Goal: Task Accomplishment & Management: Use online tool/utility

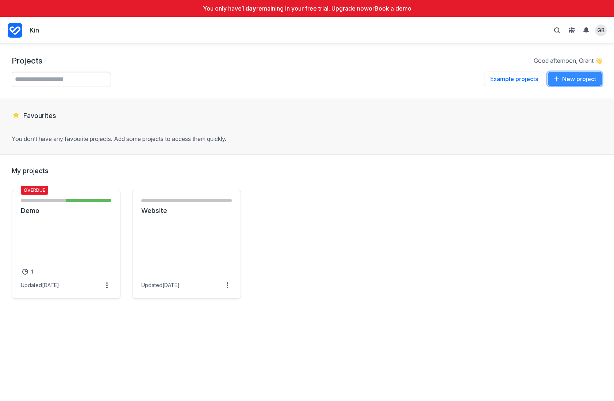
click at [578, 79] on button "New project" at bounding box center [574, 79] width 55 height 15
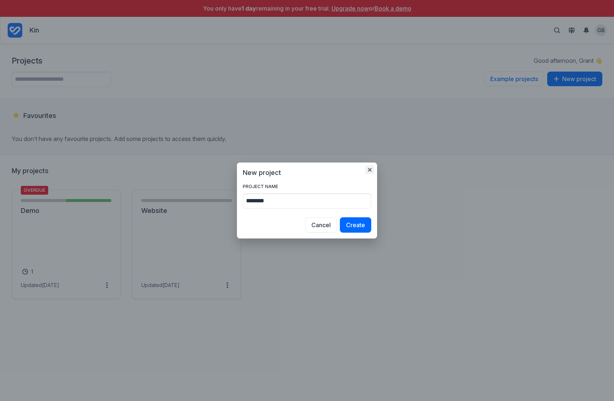
type input "********"
click at [371, 170] on icon "button" at bounding box center [370, 170] width 4 height 4
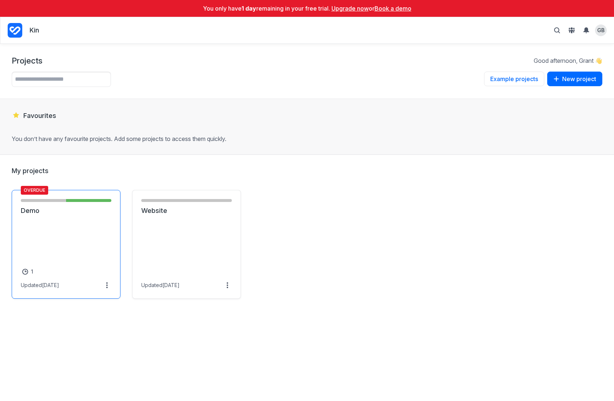
click at [85, 209] on link "Demo" at bounding box center [66, 210] width 91 height 9
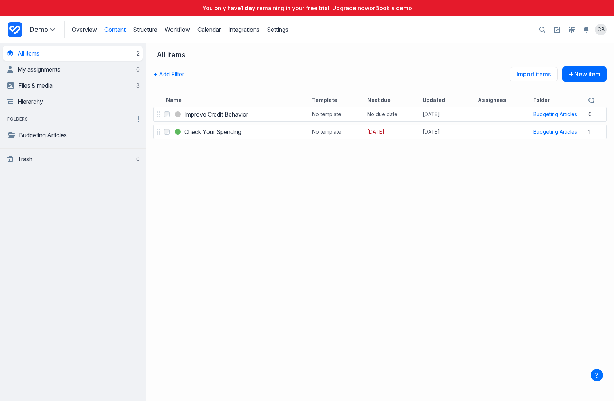
click at [49, 33] on span at bounding box center [52, 29] width 9 height 9
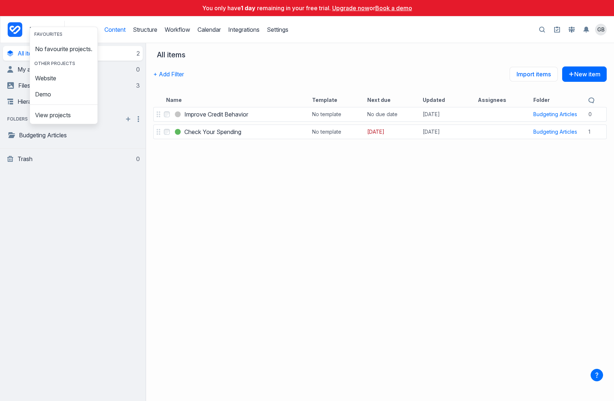
click at [80, 211] on div "**********" at bounding box center [73, 222] width 146 height 358
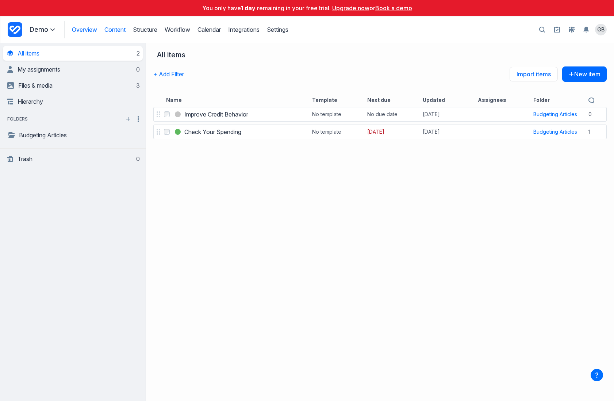
click at [86, 31] on link "Overview" at bounding box center [84, 29] width 25 height 7
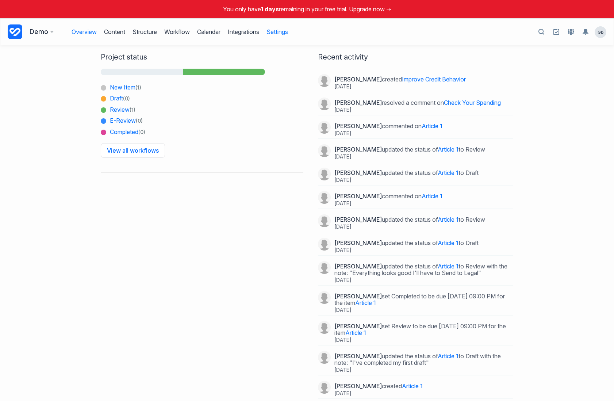
click at [282, 32] on link "Settings" at bounding box center [278, 32] width 22 height 14
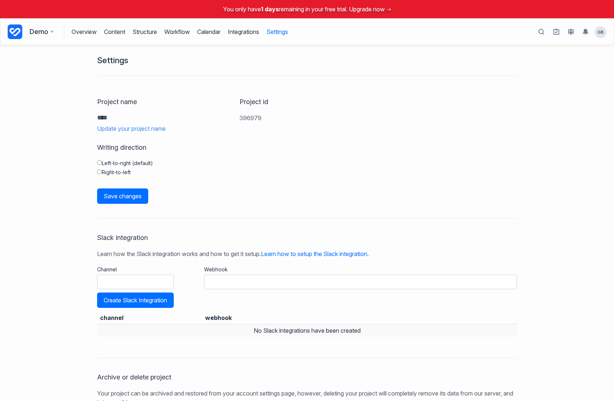
click at [36, 29] on h3 "Demo" at bounding box center [42, 32] width 24 height 10
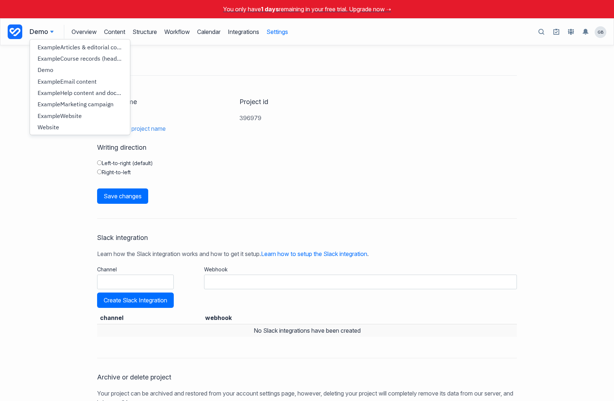
click at [10, 125] on div "Settings Project name **** Update your project name Project id 396979 Writing d…" at bounding box center [307, 223] width 614 height 356
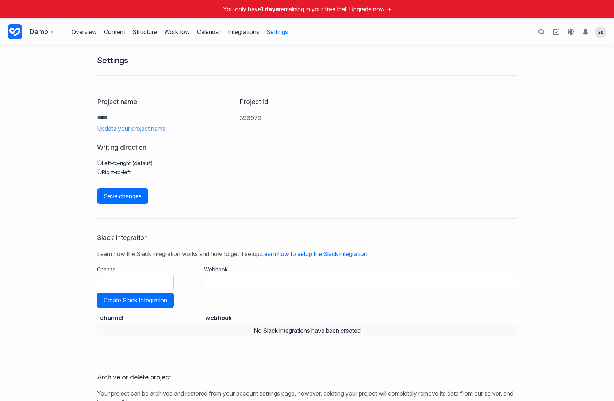
click at [12, 30] on icon at bounding box center [15, 31] width 15 height 15
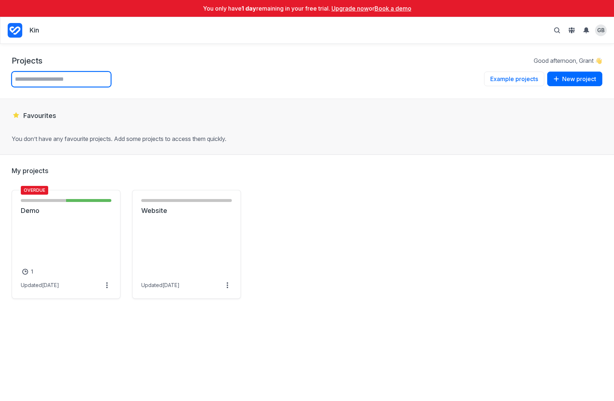
click at [72, 82] on input "text" at bounding box center [61, 79] width 99 height 15
click at [591, 80] on button "New project" at bounding box center [574, 79] width 55 height 15
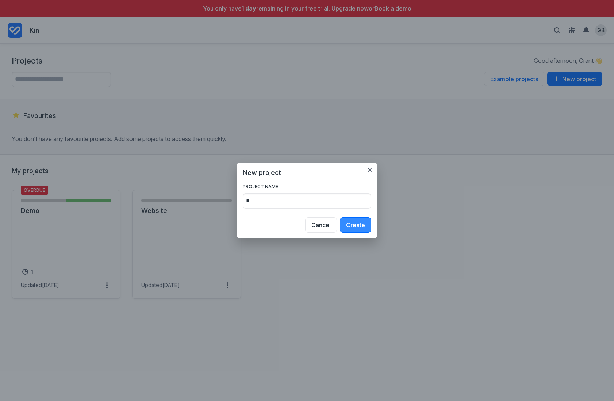
type input "*"
click at [367, 225] on button "Create" at bounding box center [355, 224] width 31 height 15
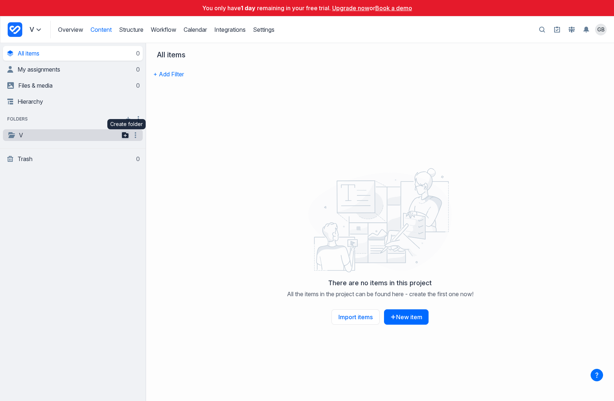
click at [127, 135] on icon "button" at bounding box center [125, 135] width 7 height 6
type input "******"
click at [238, 242] on div at bounding box center [379, 220] width 459 height 110
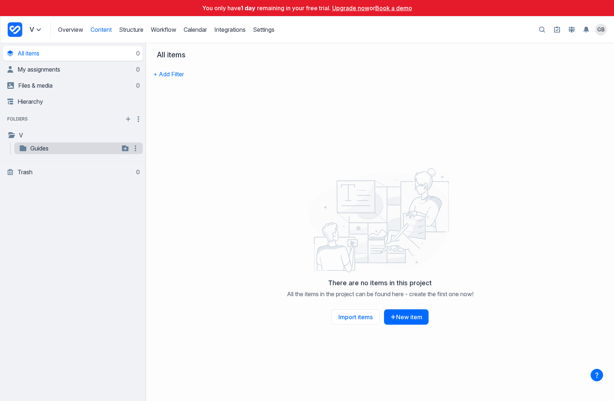
click at [54, 147] on link "Guides" at bounding box center [69, 148] width 101 height 9
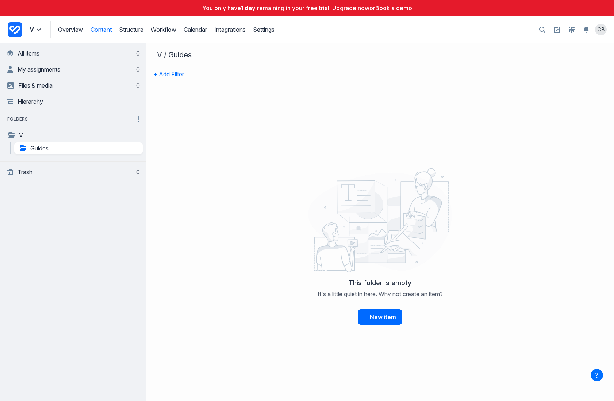
click at [238, 131] on div "This folder is empty It's a little quiet in here. Why not create an item? New i…" at bounding box center [380, 247] width 468 height 308
click at [386, 317] on button "New item" at bounding box center [380, 316] width 45 height 15
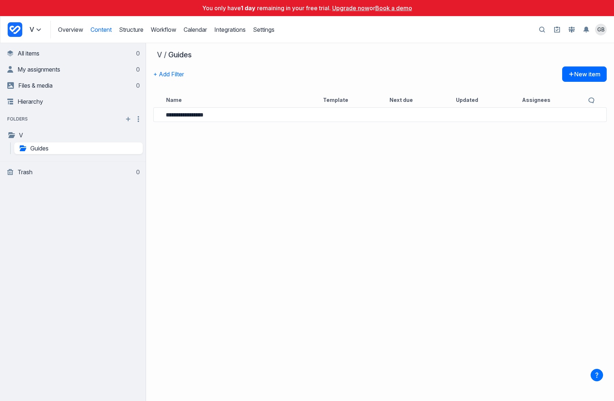
type input "**********"
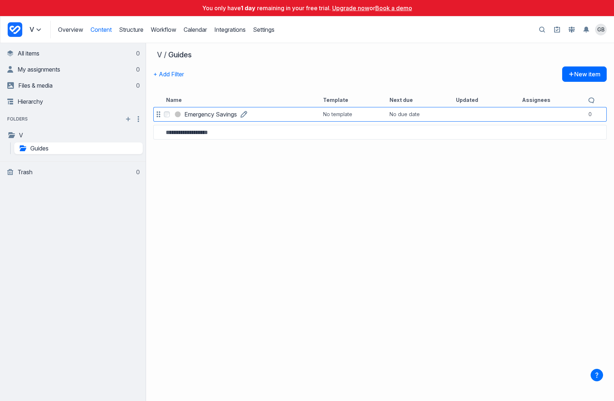
click at [235, 119] on link "Emergency Savings" at bounding box center [210, 114] width 53 height 9
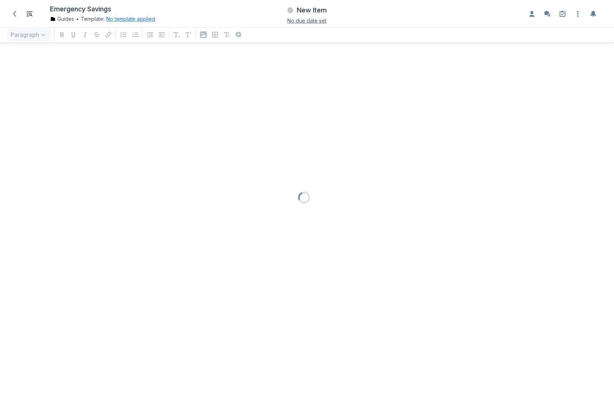
click at [131, 20] on button "No template applied" at bounding box center [130, 18] width 49 height 7
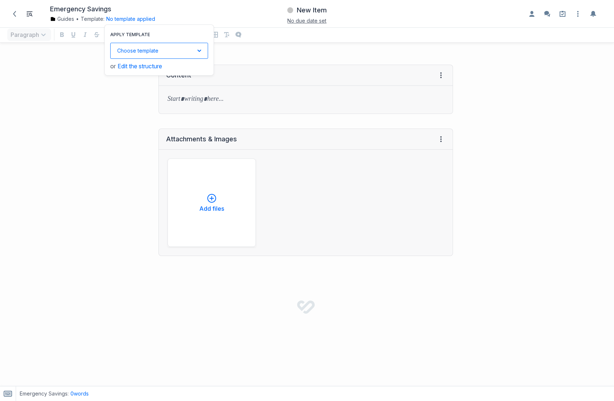
click at [177, 48] on button "Choose template Down icon" at bounding box center [159, 51] width 98 height 16
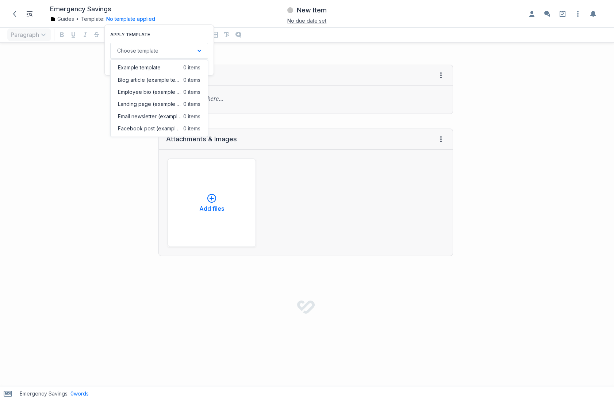
click at [35, 163] on div "Attachments & Images View HTML View history Add files" at bounding box center [231, 192] width 454 height 142
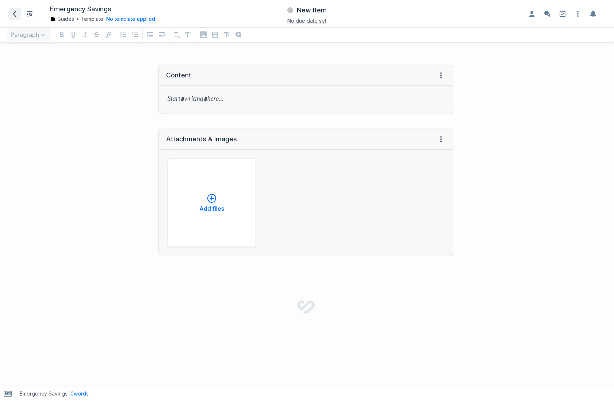
click at [14, 13] on icon at bounding box center [14, 14] width 3 height 6
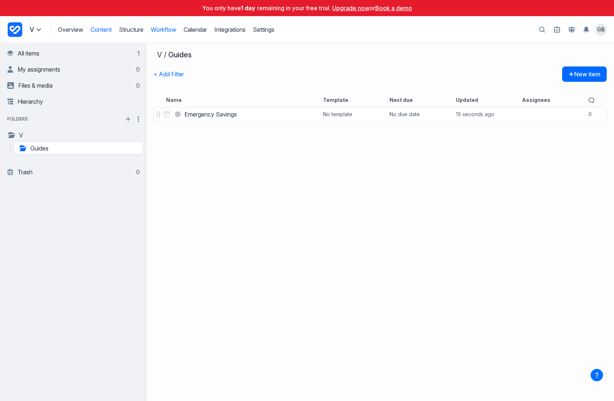
click at [168, 30] on link "Workflow" at bounding box center [164, 29] width 26 height 7
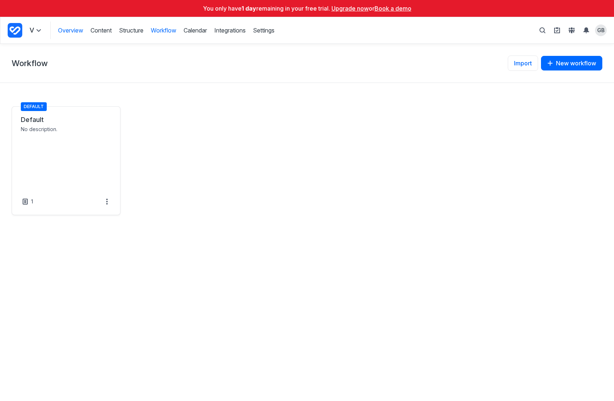
click at [73, 33] on link "Overview" at bounding box center [70, 30] width 25 height 8
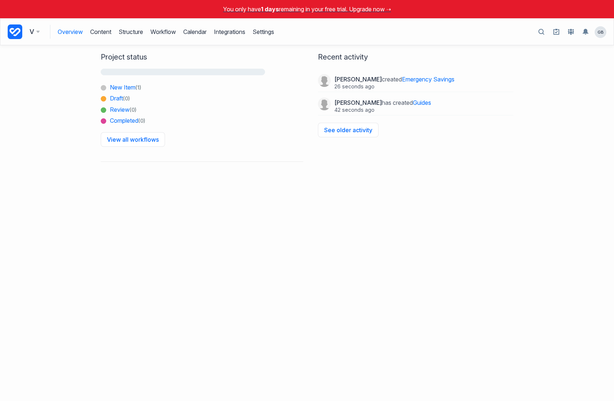
click at [246, 274] on div "Project status New Item (1) Draft (0) Review (0) Completed (0) View all workflo…" at bounding box center [307, 223] width 614 height 356
click at [271, 35] on link "Settings" at bounding box center [264, 32] width 22 height 14
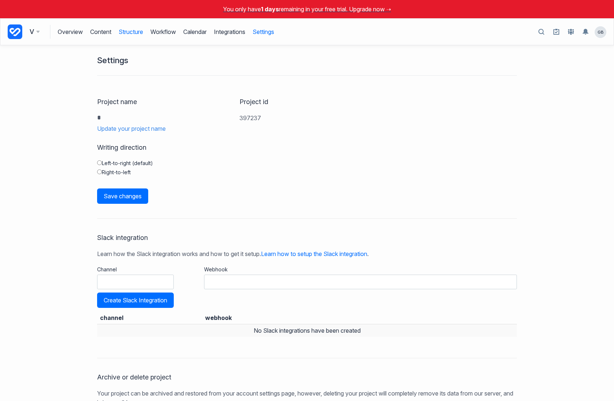
click at [123, 31] on link "Structure" at bounding box center [131, 32] width 24 height 14
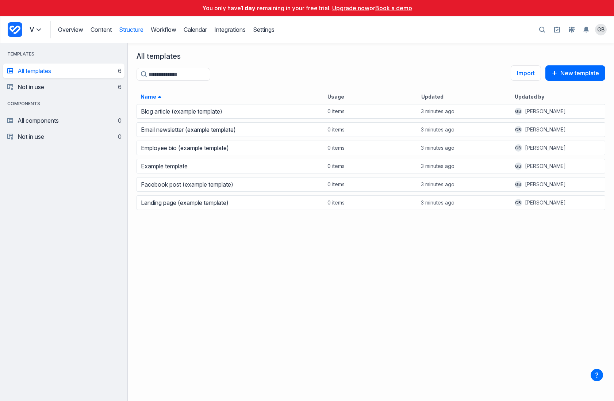
scroll to position [298, 486]
click at [588, 74] on button "New template" at bounding box center [576, 72] width 60 height 15
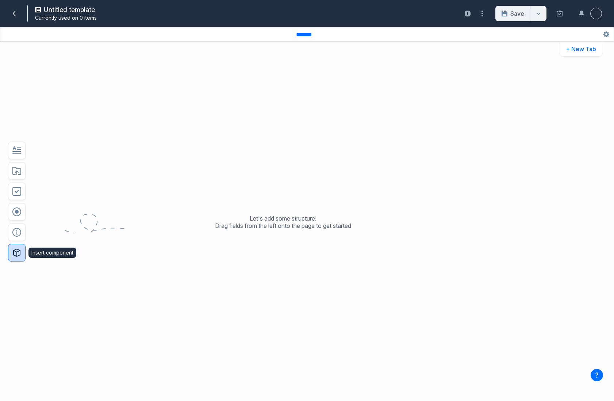
click at [17, 254] on icon "button" at bounding box center [16, 252] width 9 height 9
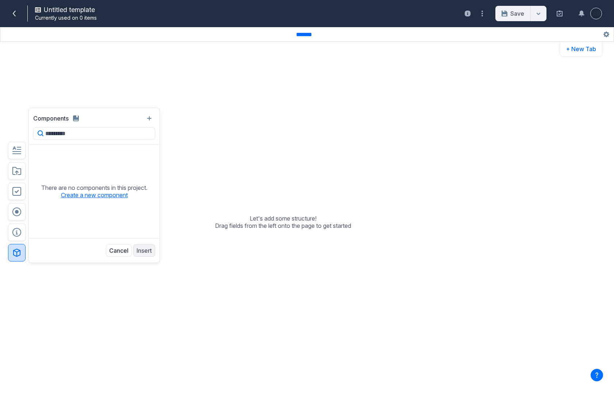
click at [98, 197] on button "Create a new component" at bounding box center [94, 194] width 67 height 7
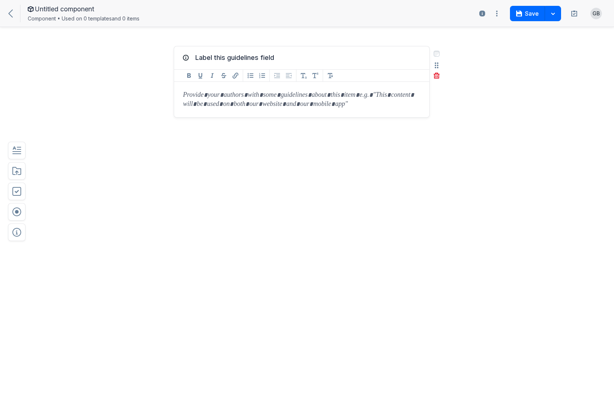
click at [278, 58] on div "Label this guidelines field" at bounding box center [302, 57] width 241 height 9
click at [259, 58] on button "Label this guidelines field" at bounding box center [234, 57] width 85 height 13
click at [259, 58] on textarea "**********" at bounding box center [234, 57] width 84 height 13
type textarea "**********"
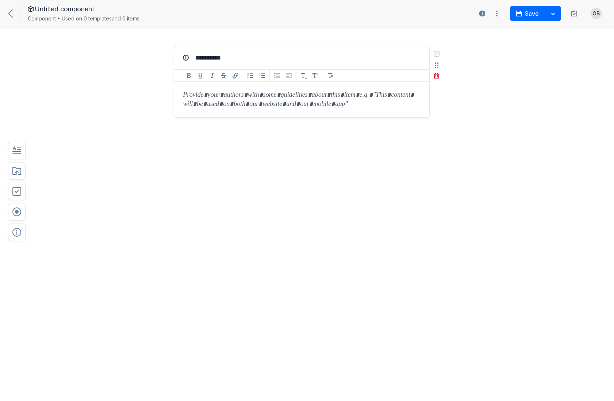
click at [278, 98] on div at bounding box center [301, 99] width 255 height 35
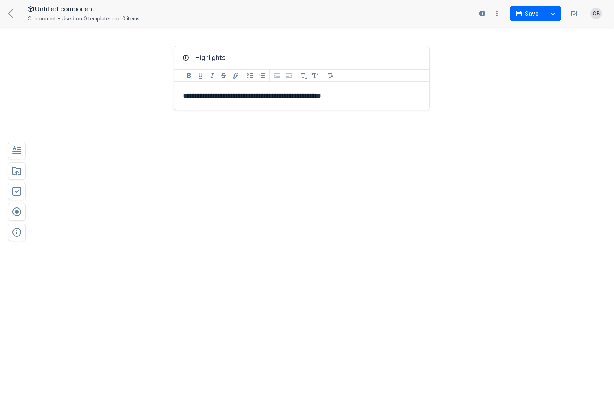
click at [276, 126] on div "**********" at bounding box center [302, 118] width 256 height 144
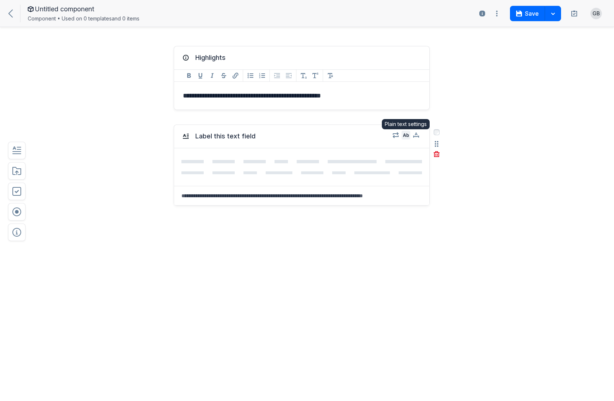
click at [407, 137] on icon "button" at bounding box center [406, 135] width 6 height 4
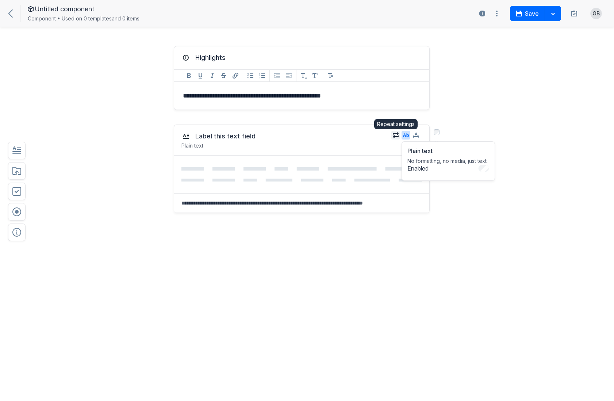
click at [397, 135] on icon "button" at bounding box center [396, 135] width 6 height 6
click at [418, 184] on label "Limit to * instances" at bounding box center [429, 181] width 65 height 12
click at [432, 180] on input "*" at bounding box center [427, 181] width 18 height 12
type input "*"
click at [432, 180] on input "*" at bounding box center [427, 181] width 18 height 12
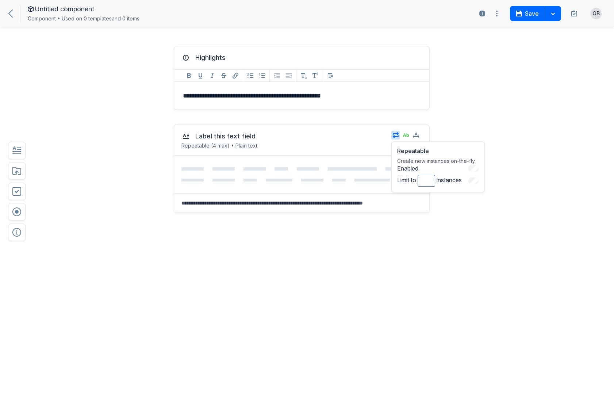
click at [515, 114] on div "**********" at bounding box center [307, 220] width 614 height 362
click at [532, 15] on button "Save" at bounding box center [527, 13] width 35 height 15
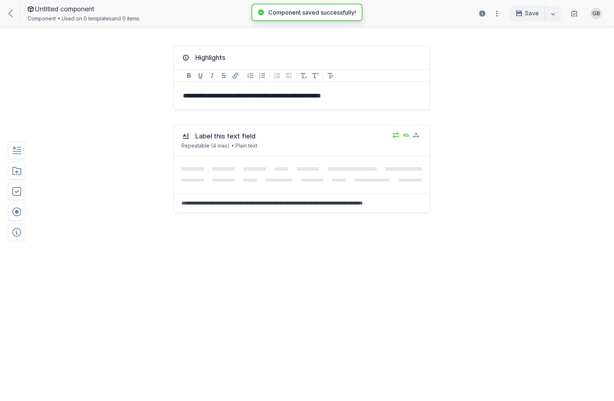
click at [14, 16] on div at bounding box center [14, 13] width 12 height 8
click at [62, 5] on span "Untitled component" at bounding box center [64, 8] width 59 height 7
type input "**********"
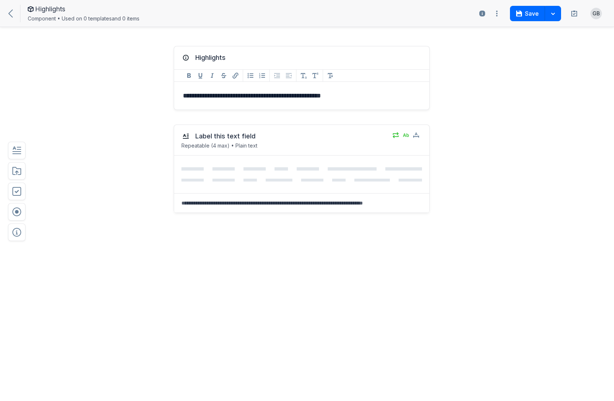
click at [14, 15] on div at bounding box center [14, 13] width 12 height 8
click at [527, 11] on button "Save" at bounding box center [527, 13] width 35 height 15
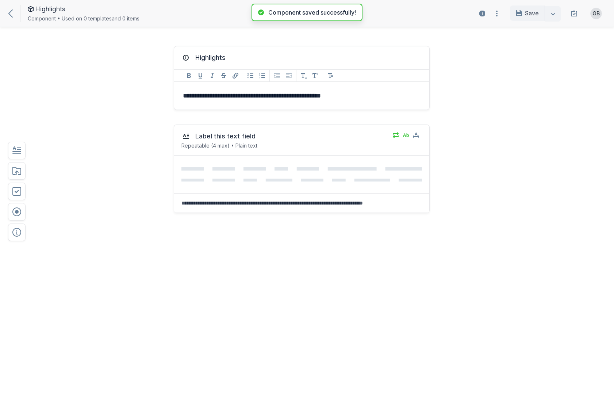
click at [8, 9] on div "Highlights Component • Used on 0 templates and 0 items" at bounding box center [131, 13] width 252 height 19
click at [13, 14] on div at bounding box center [14, 13] width 12 height 8
click at [9, 13] on icon at bounding box center [10, 13] width 4 height 8
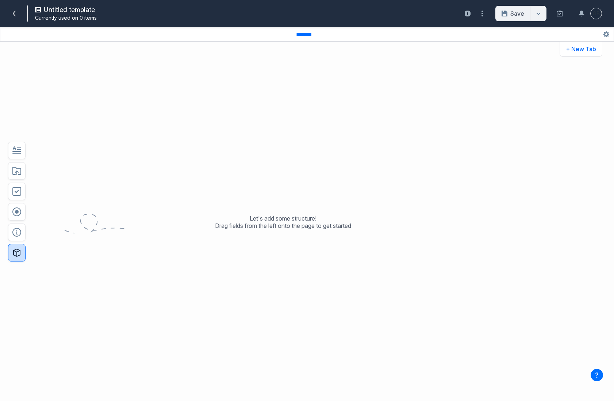
click at [21, 258] on button "button" at bounding box center [17, 253] width 18 height 18
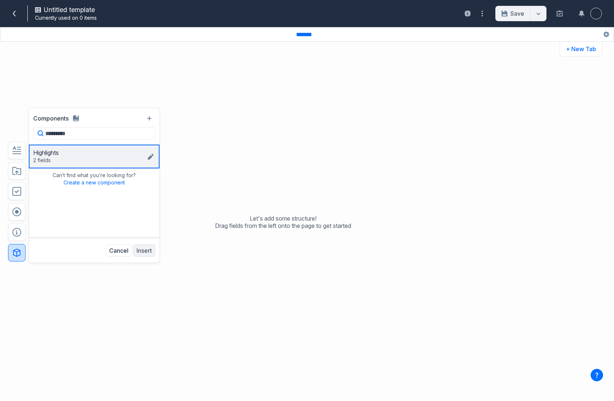
click at [83, 155] on div "Highlights" at bounding box center [89, 152] width 113 height 7
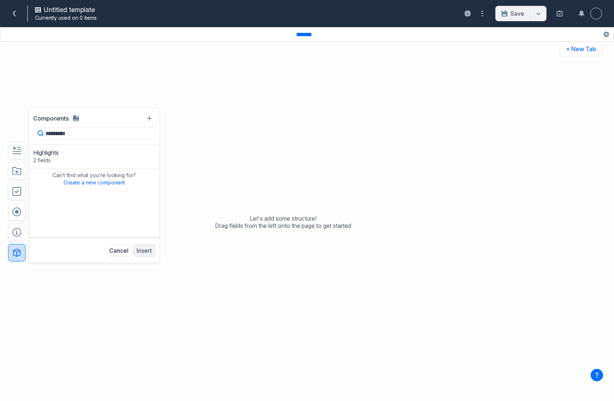
click at [148, 252] on div "Cancel Insert" at bounding box center [130, 250] width 49 height 12
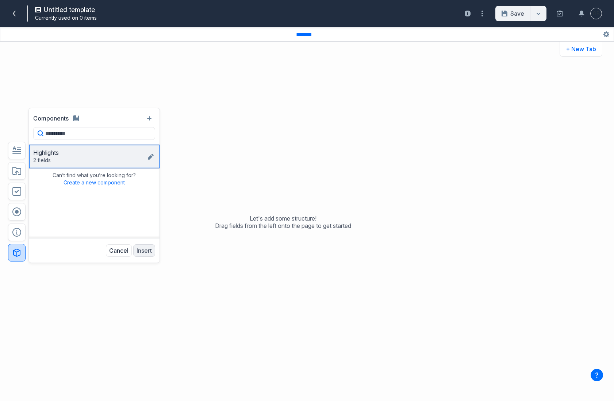
click at [84, 160] on div "Highlights 2 fields Highlights Label this text field" at bounding box center [89, 156] width 113 height 15
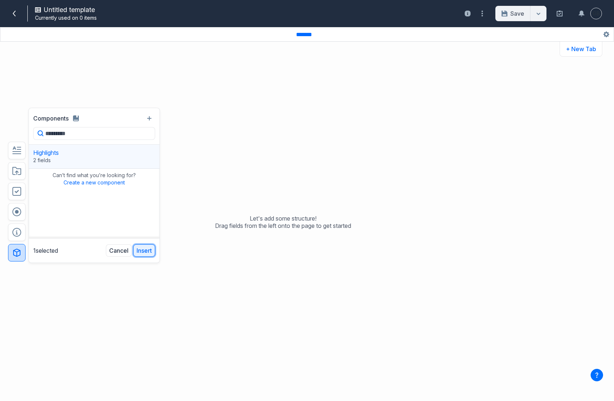
click at [147, 249] on button "Insert" at bounding box center [144, 250] width 22 height 12
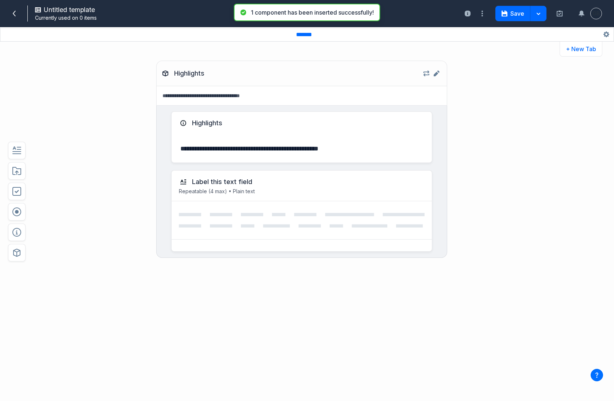
click at [126, 166] on div "**********" at bounding box center [282, 195] width 451 height 285
click at [122, 232] on div "**********" at bounding box center [282, 195] width 451 height 285
click at [235, 97] on textarea at bounding box center [302, 95] width 290 height 19
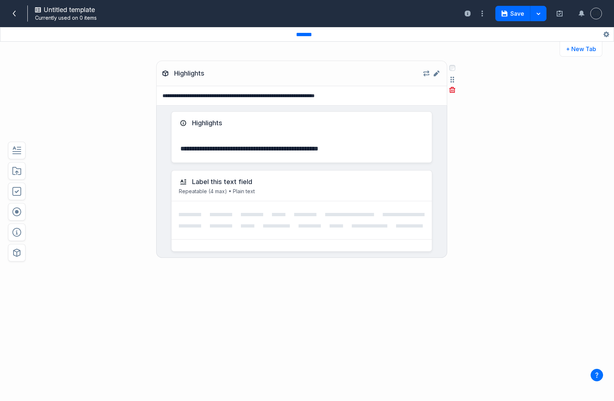
click at [206, 98] on textarea "**********" at bounding box center [302, 95] width 290 height 19
paste textarea
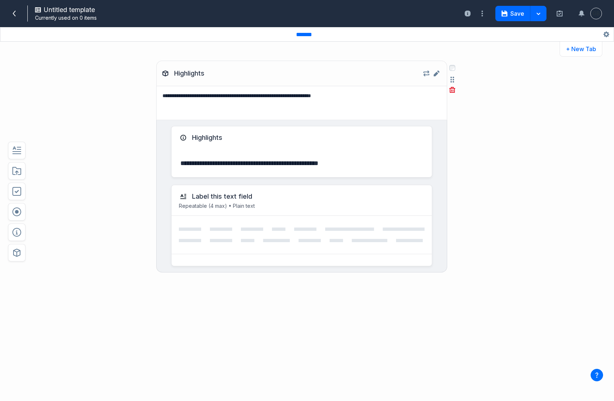
click at [184, 116] on textarea "**********" at bounding box center [302, 103] width 290 height 34
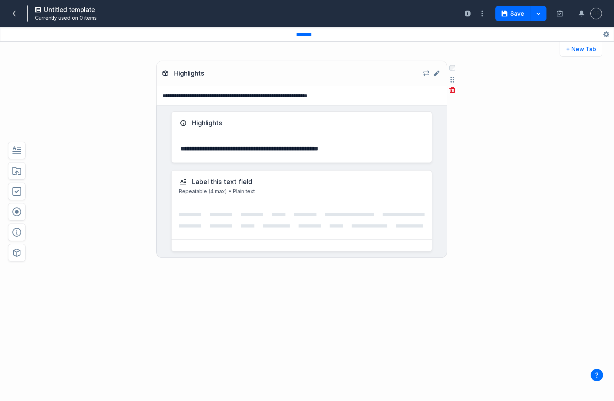
type textarea "**********"
click at [320, 280] on div "**********" at bounding box center [302, 200] width 256 height 278
click at [295, 230] on div at bounding box center [302, 220] width 260 height 38
click at [522, 18] on button "Save" at bounding box center [513, 13] width 35 height 15
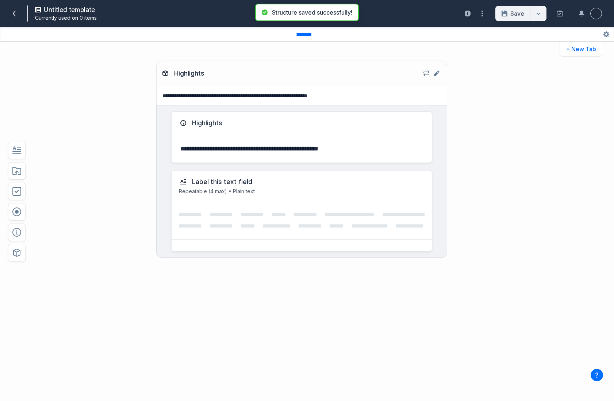
click at [20, 18] on div at bounding box center [17, 14] width 19 height 12
click at [14, 16] on icon at bounding box center [14, 14] width 6 height 6
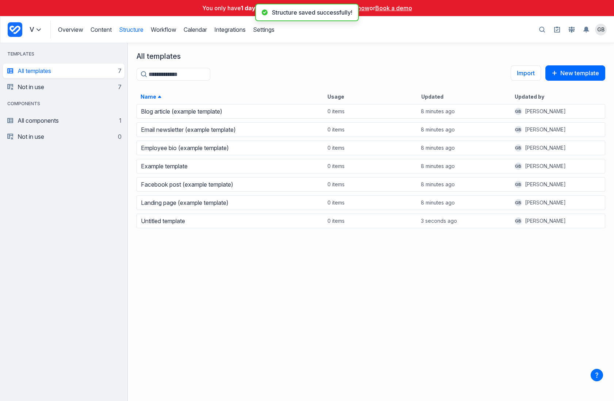
scroll to position [298, 486]
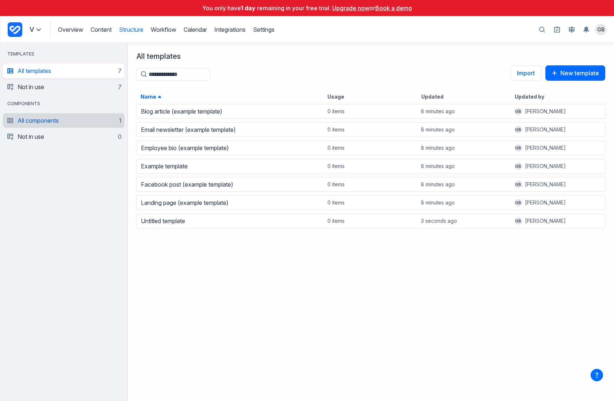
click at [47, 117] on link "All components 1" at bounding box center [64, 120] width 114 height 15
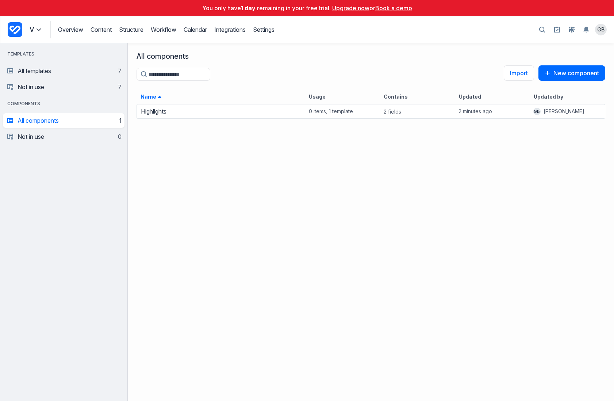
scroll to position [298, 486]
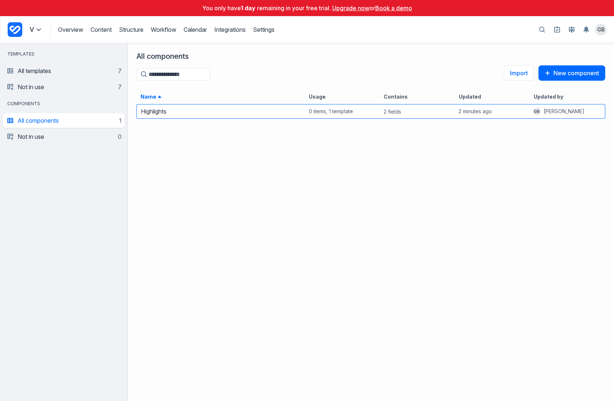
click at [195, 114] on div "Highlights" at bounding box center [221, 111] width 168 height 10
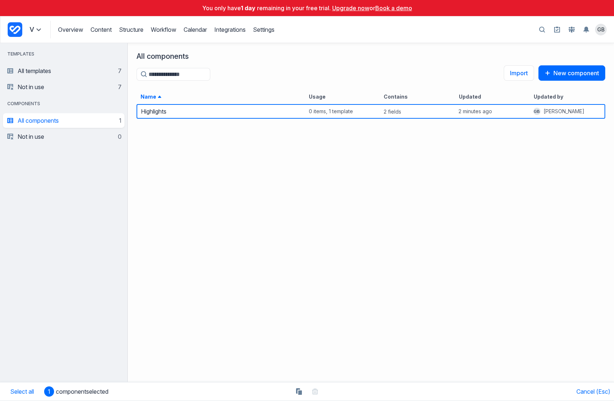
click at [429, 114] on div "2 fields Highlights Label this text field" at bounding box center [417, 111] width 75 height 10
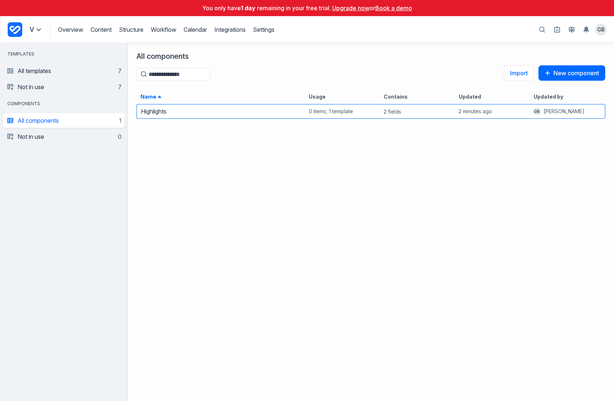
click at [429, 114] on div "2 fields Highlights Label this text field" at bounding box center [417, 111] width 75 height 10
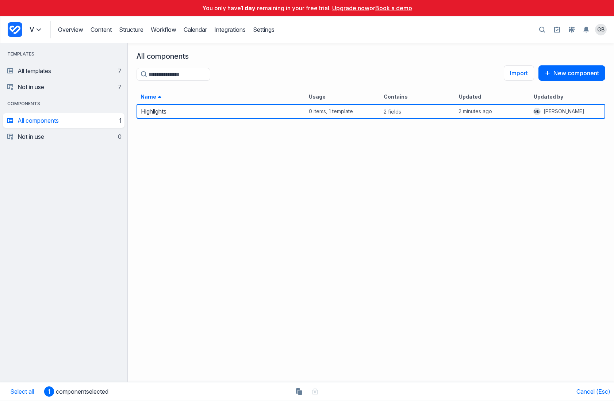
click at [161, 111] on link "Highlights" at bounding box center [154, 111] width 26 height 7
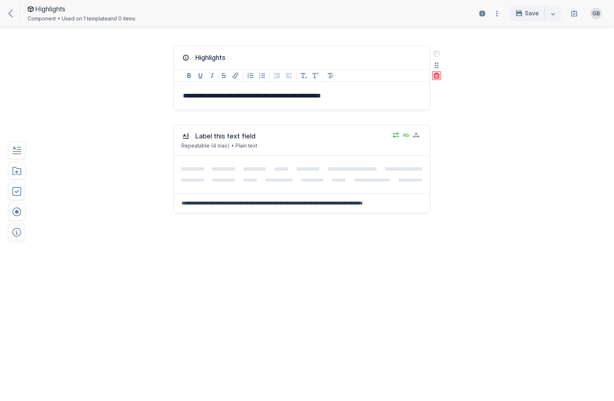
click at [439, 75] on icon "button" at bounding box center [437, 76] width 6 height 6
click at [452, 107] on button "Delete" at bounding box center [450, 107] width 23 height 11
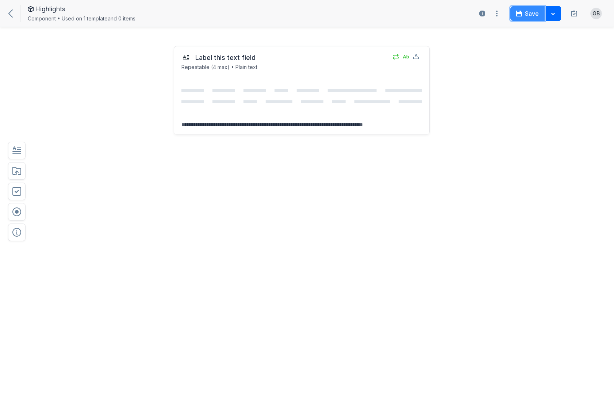
click at [534, 14] on button "Save" at bounding box center [527, 13] width 35 height 15
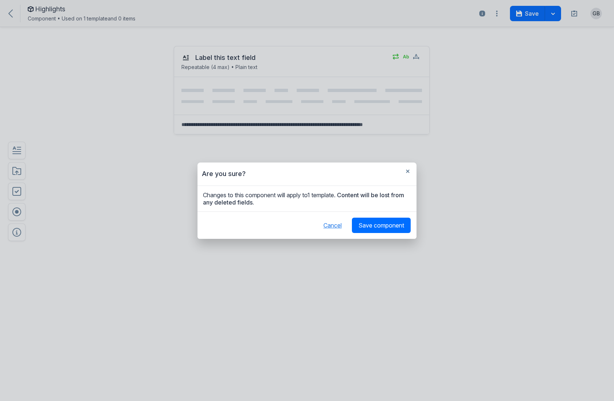
click at [330, 226] on button "Cancel" at bounding box center [332, 225] width 31 height 15
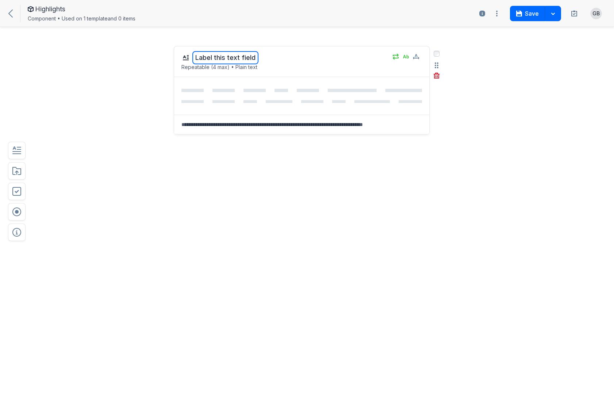
click at [204, 56] on button "Label this text field" at bounding box center [225, 57] width 66 height 13
type textarea "*********"
click at [527, 16] on button "Save" at bounding box center [527, 13] width 35 height 15
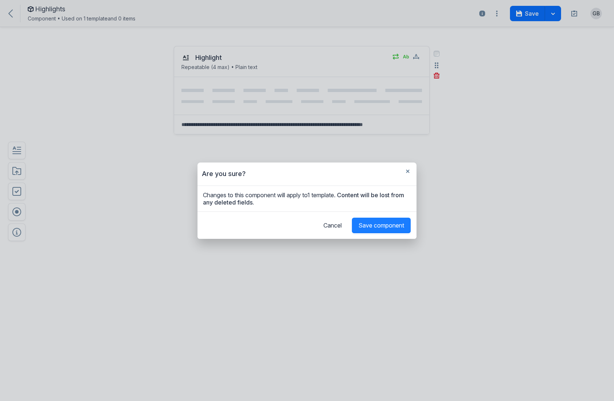
click at [393, 226] on span "Save component" at bounding box center [382, 225] width 46 height 7
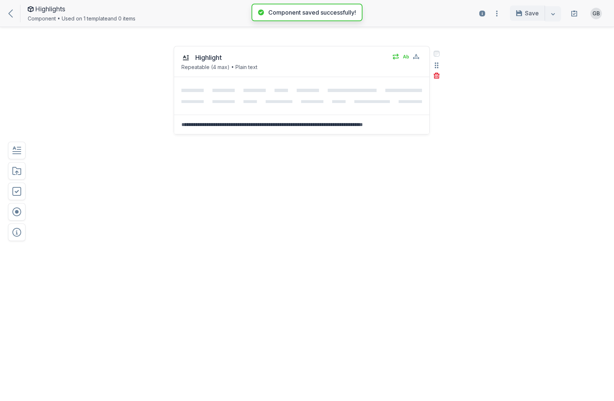
click at [10, 13] on icon at bounding box center [10, 13] width 4 height 8
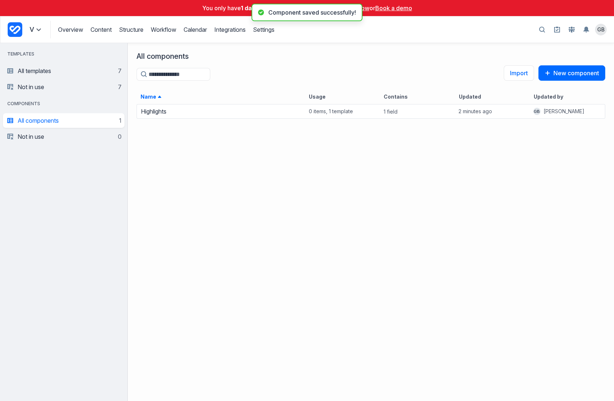
scroll to position [298, 486]
click at [54, 75] on link "All templates 7" at bounding box center [64, 71] width 114 height 15
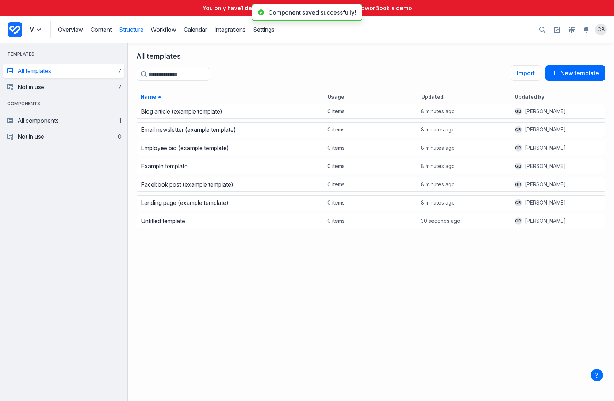
scroll to position [298, 486]
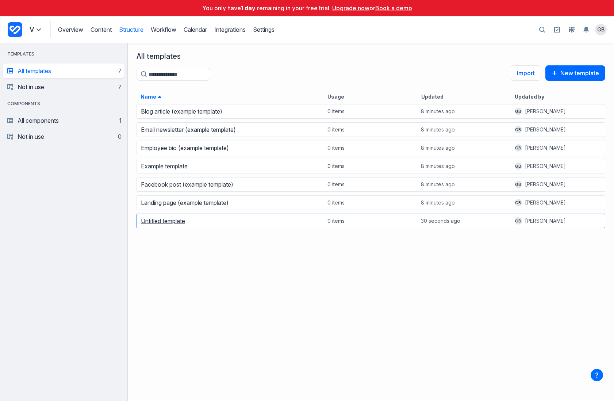
click at [177, 224] on link "Untitled template" at bounding box center [163, 220] width 44 height 7
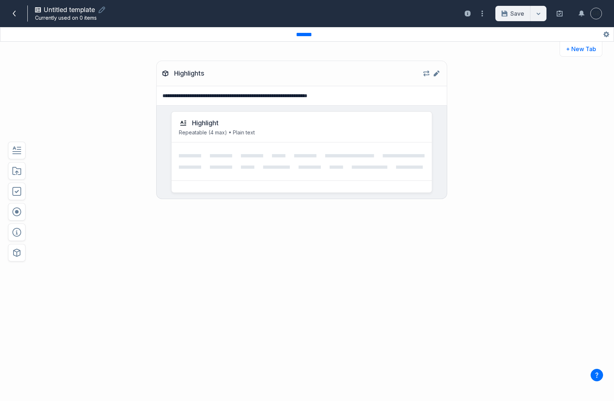
click at [64, 13] on span "Untitled template" at bounding box center [69, 9] width 51 height 7
type input "**********"
click at [510, 11] on button "Save" at bounding box center [513, 13] width 35 height 15
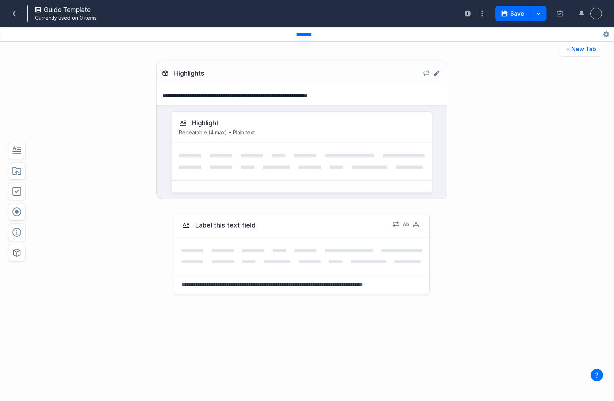
drag, startPoint x: 19, startPoint y: 149, endPoint x: 150, endPoint y: 269, distance: 177.3
click at [439, 244] on icon "button" at bounding box center [437, 243] width 6 height 6
click at [447, 274] on button "Delete" at bounding box center [450, 275] width 23 height 11
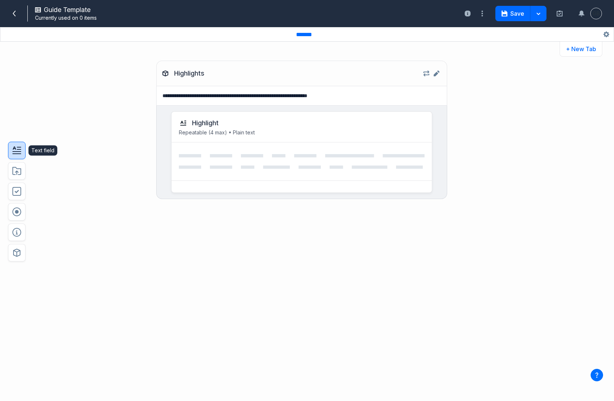
click at [15, 152] on icon "button" at bounding box center [16, 150] width 9 height 9
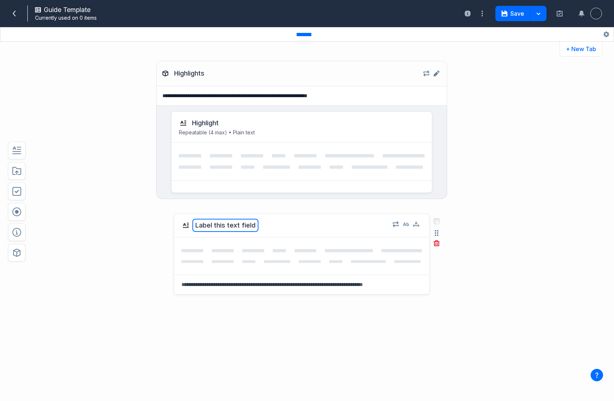
click at [230, 226] on button "Label this text field" at bounding box center [225, 225] width 66 height 13
type textarea "**********"
click at [124, 258] on div "**********" at bounding box center [282, 290] width 451 height 169
click at [429, 72] on icon "button" at bounding box center [427, 73] width 6 height 6
click at [333, 127] on div "Highlight" at bounding box center [302, 123] width 246 height 9
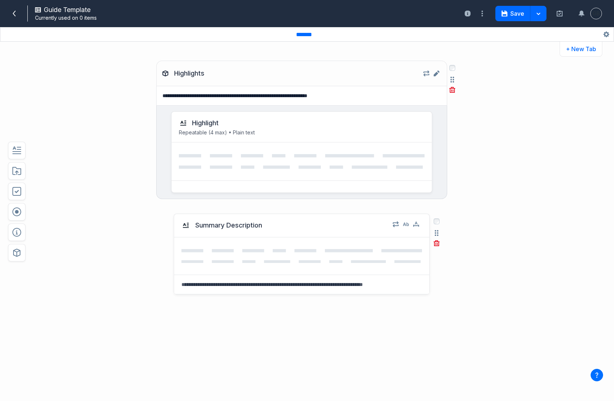
click at [333, 127] on div "Highlight" at bounding box center [302, 123] width 246 height 9
click at [318, 156] on icon at bounding box center [302, 161] width 246 height 15
click at [417, 225] on icon "button" at bounding box center [416, 224] width 6 height 4
click at [416, 225] on icon "button" at bounding box center [416, 224] width 6 height 6
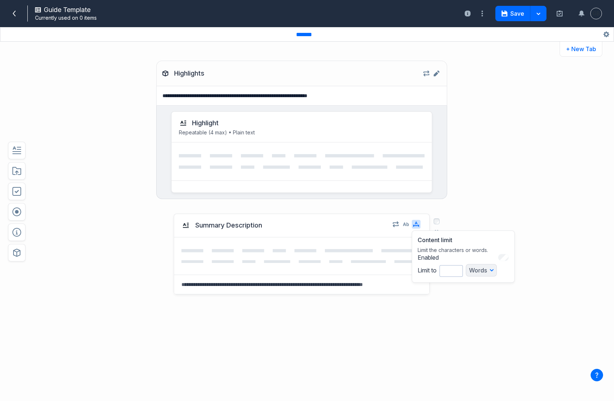
click at [493, 271] on div "Words" at bounding box center [481, 270] width 31 height 12
click at [484, 271] on div "Words" at bounding box center [481, 270] width 31 height 12
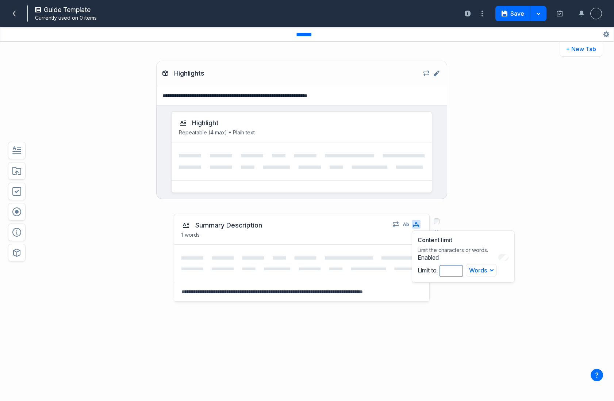
click at [480, 278] on div "Content limit Limit the characters or words. Enabled Limit to * Words Words Cha…" at bounding box center [463, 256] width 103 height 52
click at [478, 271] on button "Words" at bounding box center [481, 270] width 31 height 12
click at [448, 271] on input "*" at bounding box center [451, 271] width 23 height 12
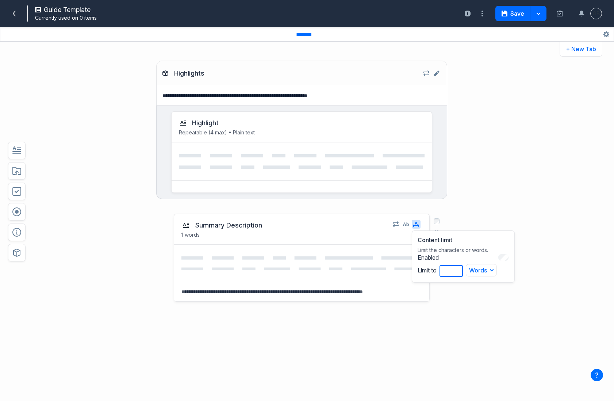
click at [449, 269] on input "*" at bounding box center [451, 271] width 23 height 12
type input "***"
click at [487, 319] on div "Summary Description 150 words Content limit Limit the characters or words. Enab…" at bounding box center [282, 294] width 451 height 176
